Goal: Transaction & Acquisition: Purchase product/service

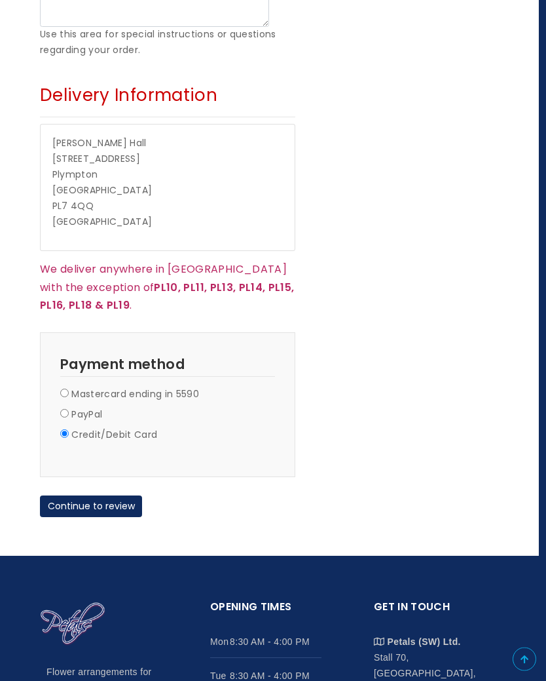
scroll to position [877, 7]
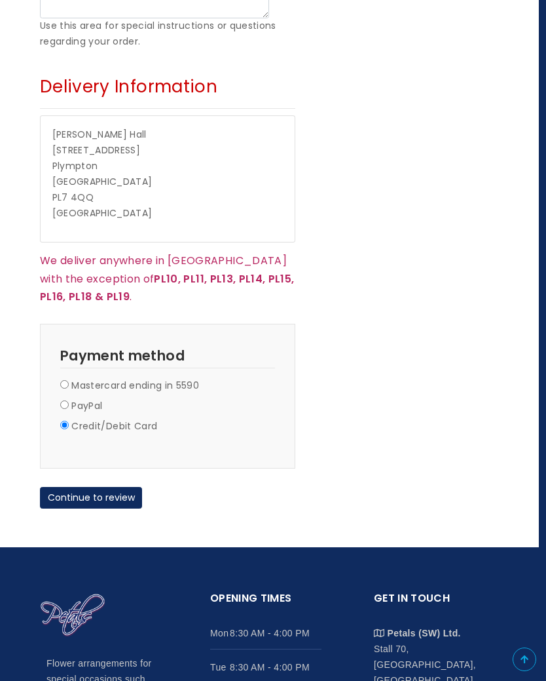
click at [101, 487] on button "Continue to review" at bounding box center [91, 498] width 102 height 22
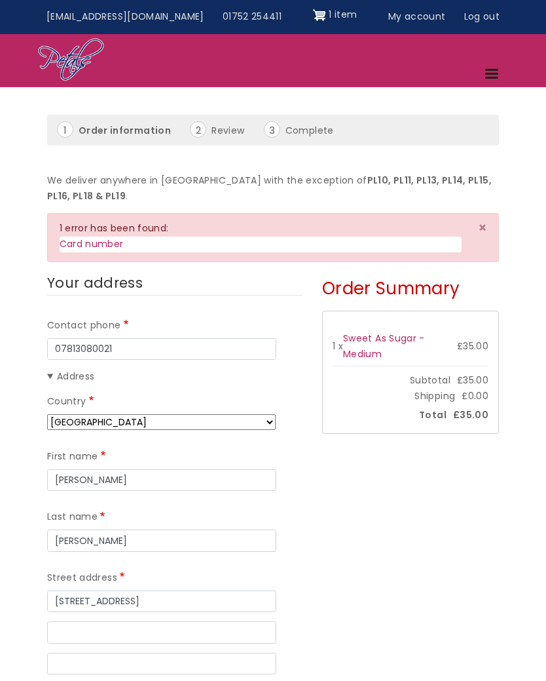
click at [478, 237] on button "×" at bounding box center [482, 228] width 32 height 28
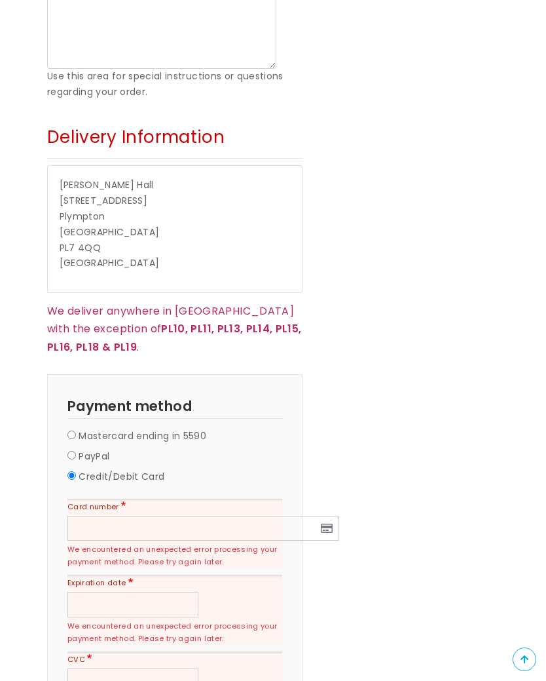
scroll to position [829, 0]
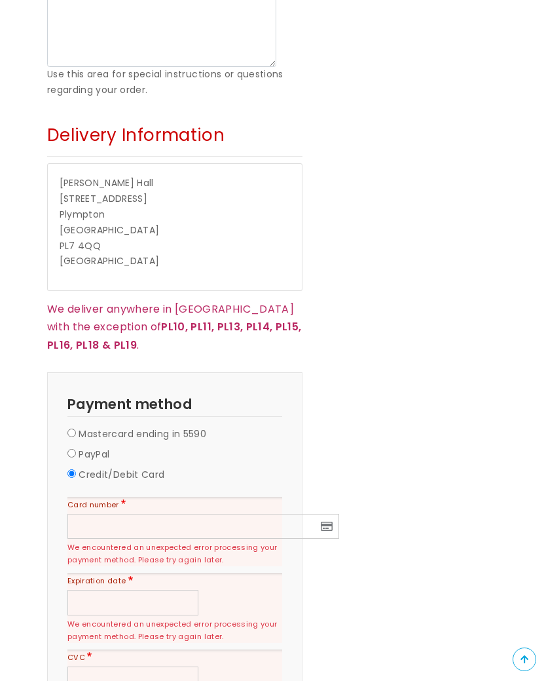
click at [158, 518] on div at bounding box center [203, 527] width 272 height 26
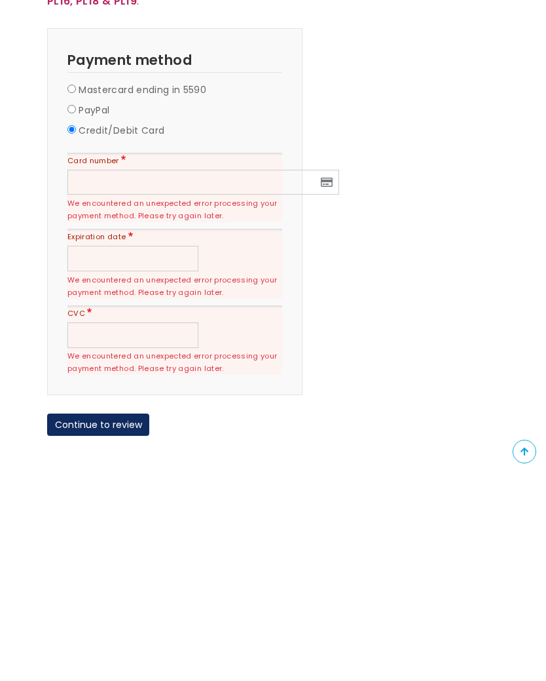
scroll to position [966, 0]
click at [99, 460] on iframe at bounding box center [133, 465] width 117 height 11
click at [109, 620] on button "Continue to review" at bounding box center [98, 631] width 102 height 22
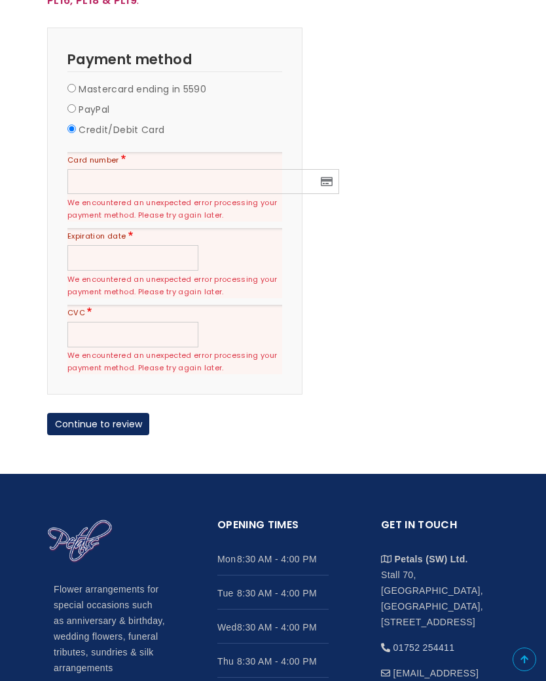
click at [94, 413] on button "Continue to review" at bounding box center [98, 424] width 102 height 22
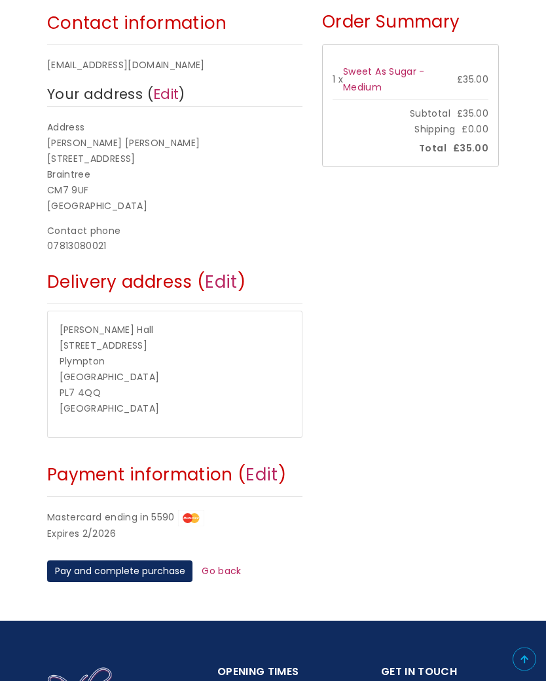
scroll to position [221, 0]
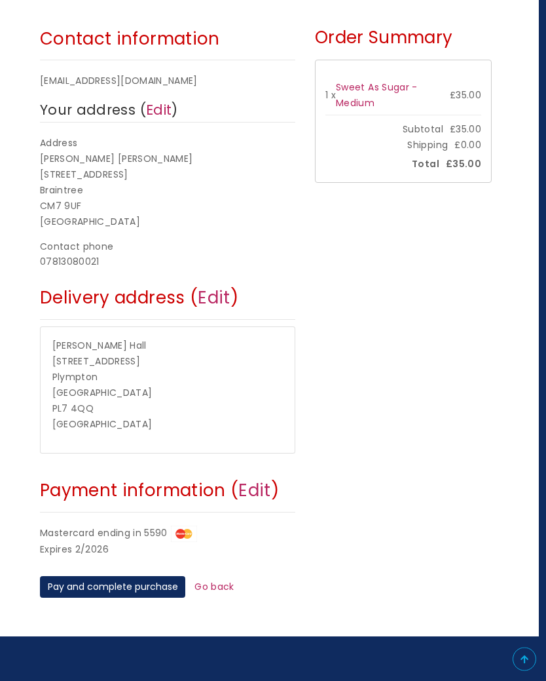
click at [143, 577] on button "Pay and complete purchase" at bounding box center [112, 588] width 145 height 22
